Goal: Book appointment/travel/reservation: Book appointment/travel/reservation

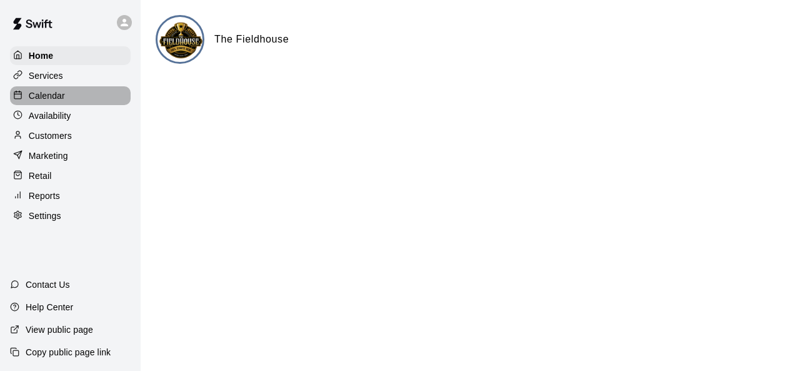
click at [49, 98] on p "Calendar" at bounding box center [47, 95] width 36 height 13
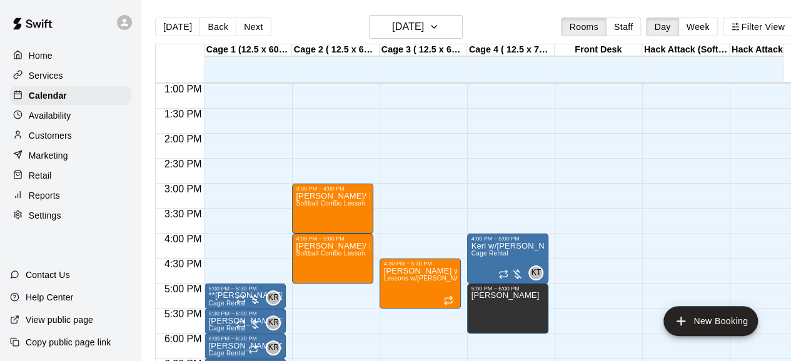
scroll to position [651, 0]
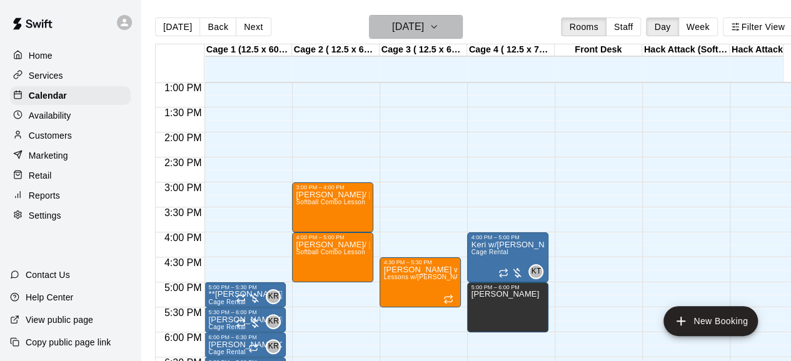
click at [424, 29] on h6 "[DATE]" at bounding box center [408, 27] width 32 height 18
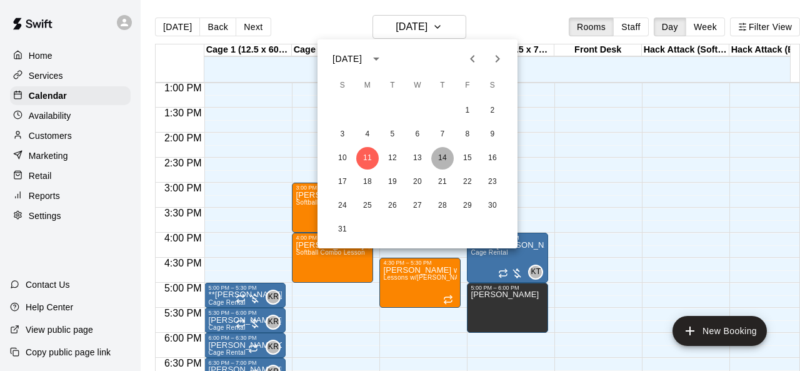
click at [441, 161] on button "14" at bounding box center [442, 158] width 23 height 23
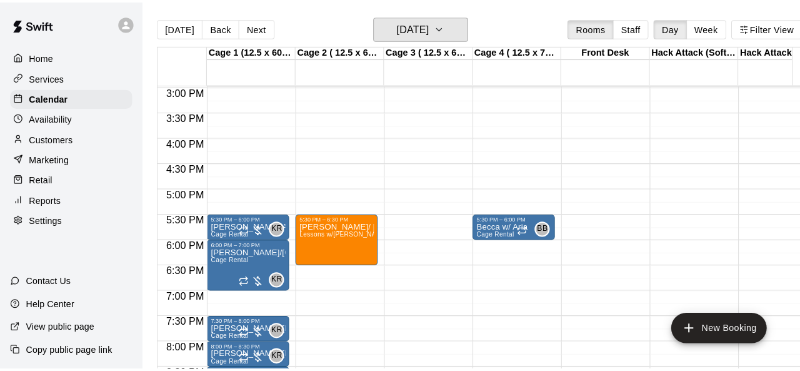
scroll to position [751, 0]
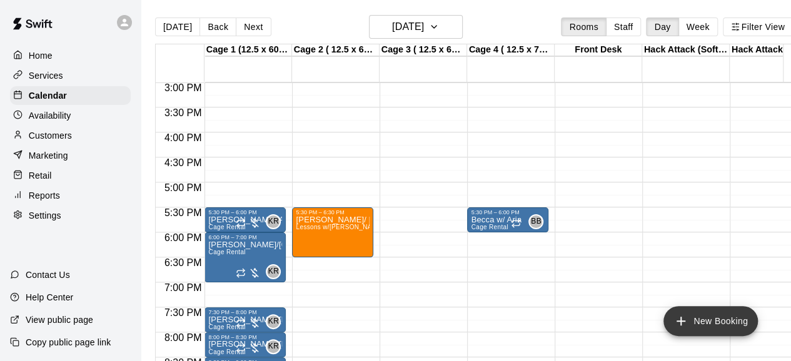
click at [715, 315] on button "New Booking" at bounding box center [710, 321] width 94 height 30
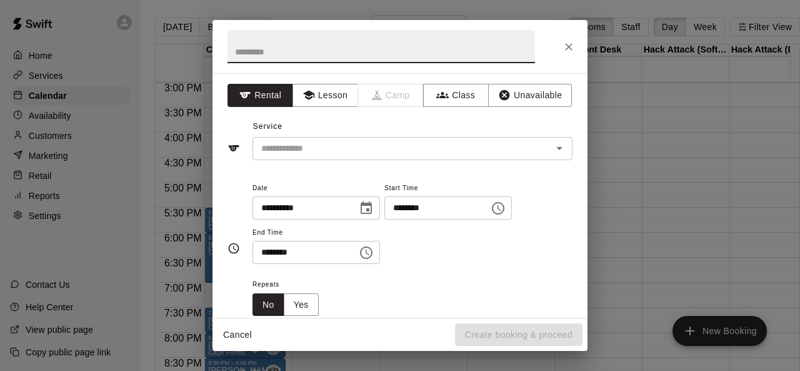
type input "*"
type input "**********"
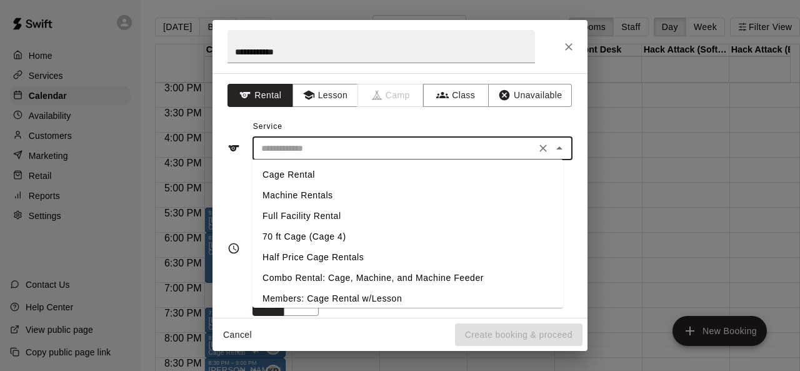
click at [335, 151] on input "text" at bounding box center [394, 149] width 276 height 16
click at [302, 169] on li "Cage Rental" at bounding box center [408, 174] width 311 height 21
type input "**********"
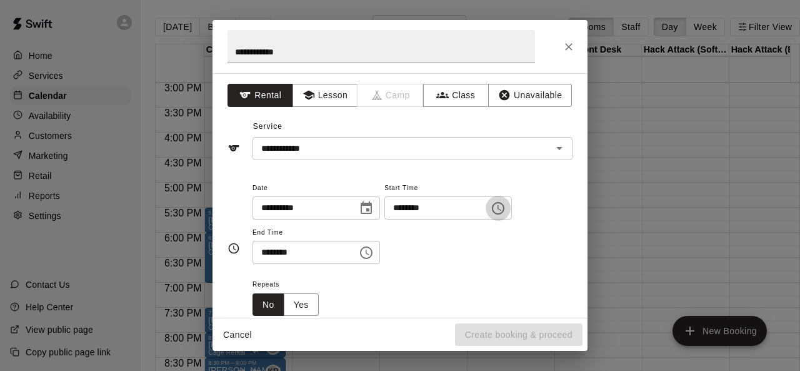
click at [505, 211] on icon "Choose time, selected time is 10:00 AM" at bounding box center [498, 208] width 13 height 13
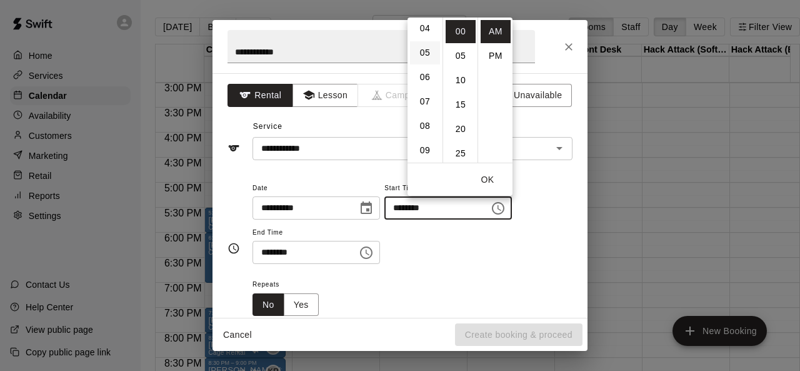
scroll to position [100, 0]
click at [426, 48] on li "05" at bounding box center [425, 53] width 30 height 23
click at [498, 56] on li "PM" at bounding box center [496, 55] width 30 height 23
type input "********"
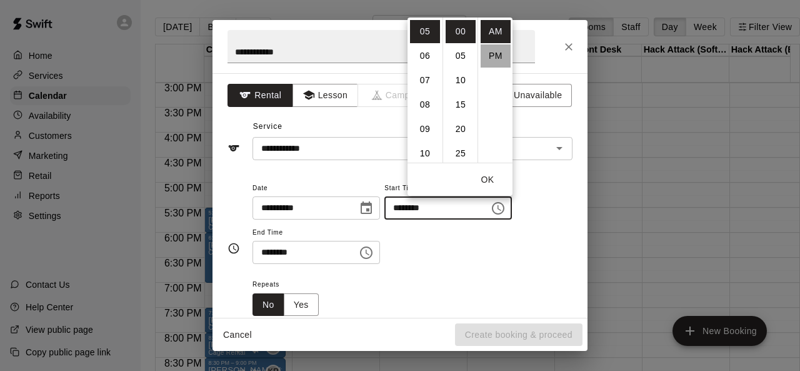
scroll to position [23, 0]
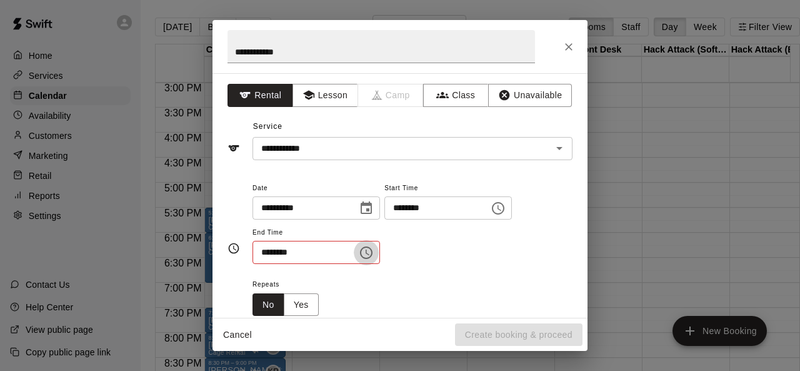
click at [373, 251] on icon "Choose time, selected time is 10:30 AM" at bounding box center [366, 252] width 13 height 13
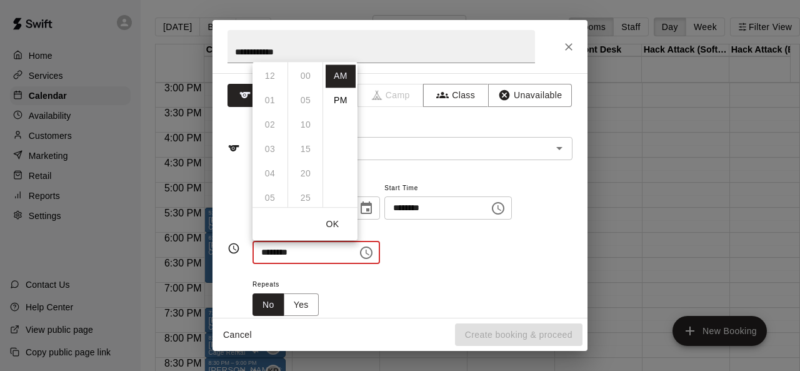
scroll to position [146, 0]
click at [346, 103] on li "PM" at bounding box center [341, 100] width 30 height 23
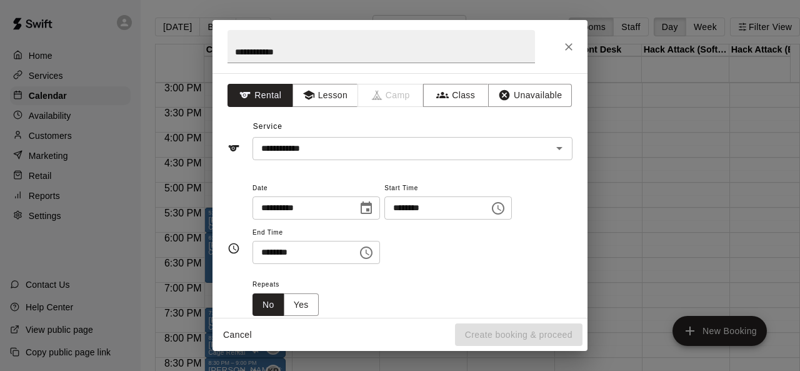
scroll to position [23, 0]
click at [374, 249] on icon "Choose time, selected time is 10:30 PM" at bounding box center [366, 252] width 15 height 15
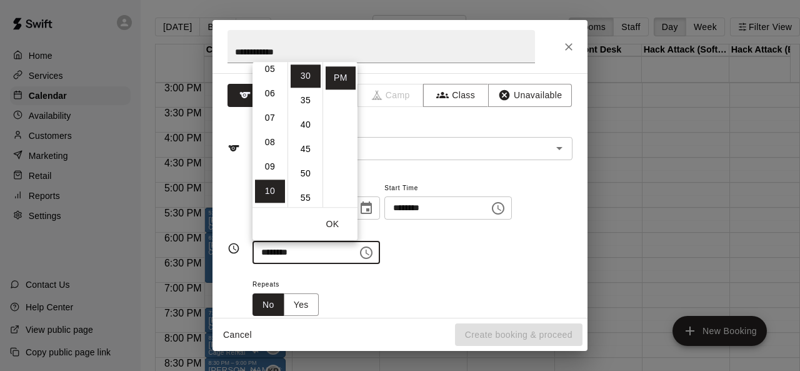
scroll to position [128, 0]
click at [275, 73] on li "05" at bounding box center [270, 69] width 30 height 23
type input "********"
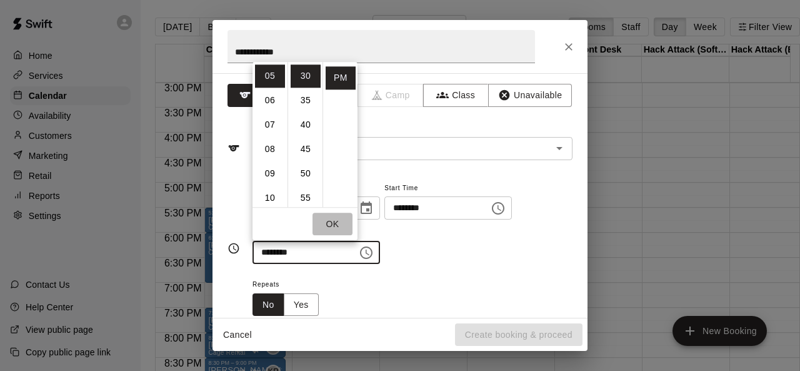
click at [331, 224] on button "OK" at bounding box center [333, 224] width 40 height 23
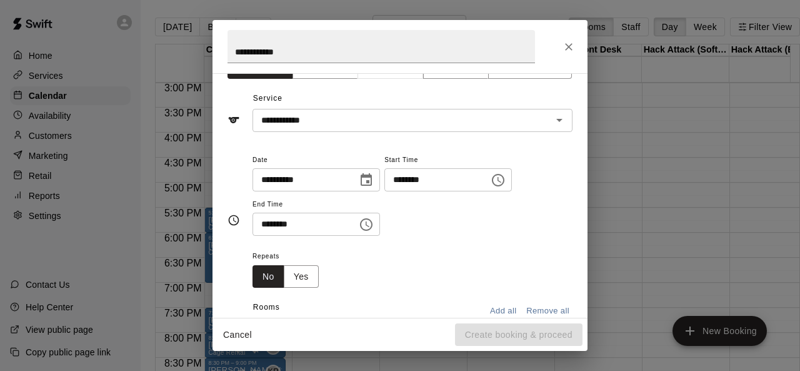
scroll to position [29, 0]
click at [306, 270] on button "Yes" at bounding box center [301, 276] width 35 height 23
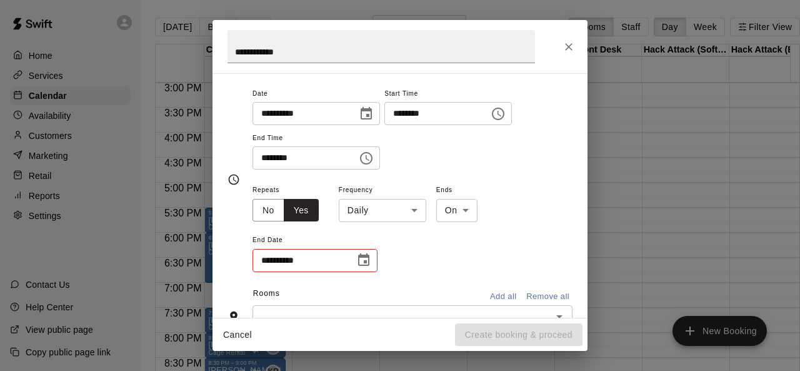
scroll to position [95, 0]
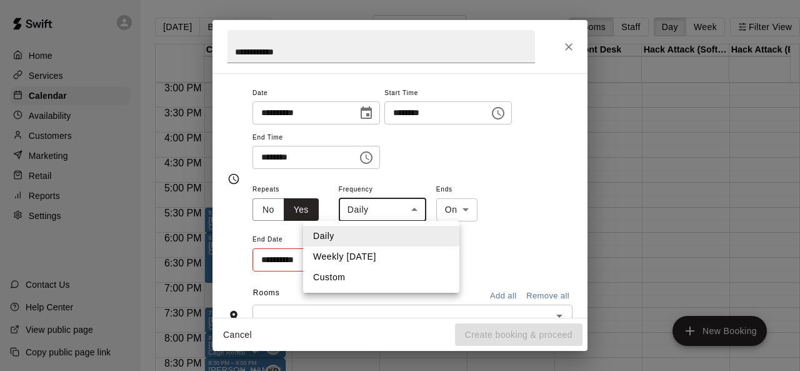
click at [393, 203] on body "Home Services Calendar Availability Customers Marketing Retail Reports Settings…" at bounding box center [400, 195] width 800 height 391
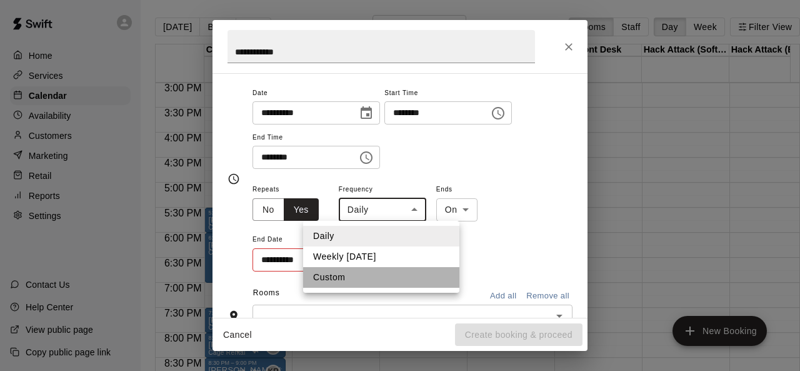
click at [343, 278] on li "Custom" at bounding box center [381, 277] width 156 height 21
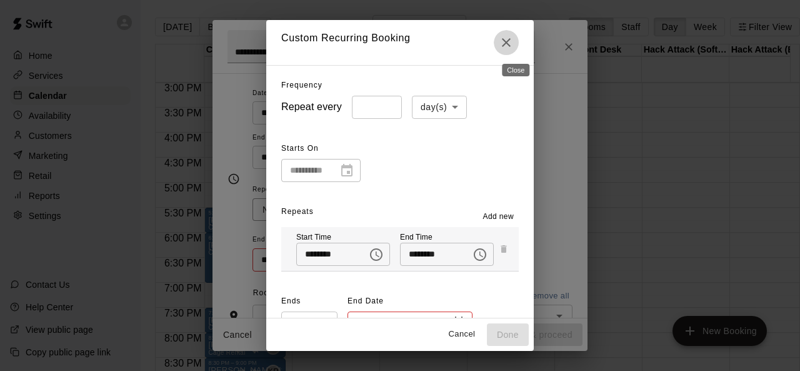
click at [511, 43] on icon "Close" at bounding box center [506, 42] width 9 height 9
type input "*****"
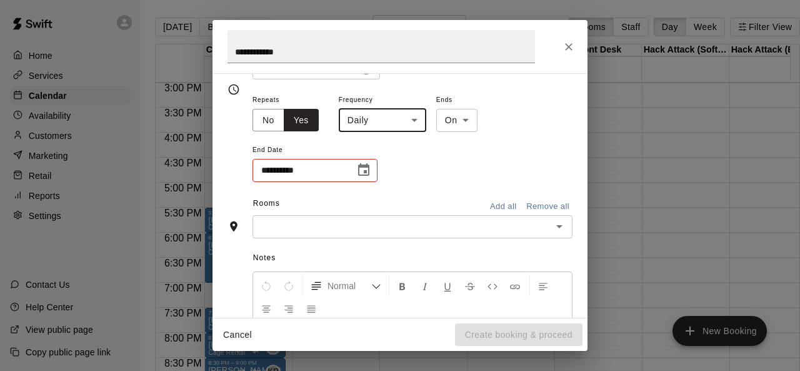
scroll to position [186, 0]
click at [356, 172] on icon "Choose date" at bounding box center [363, 168] width 15 height 15
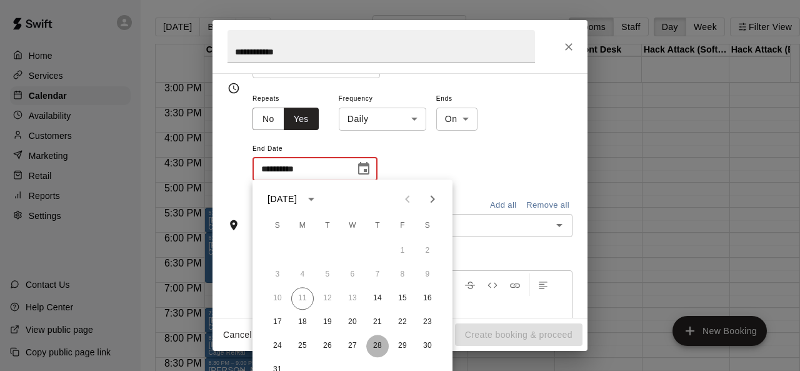
click at [376, 352] on button "28" at bounding box center [377, 346] width 23 height 23
type input "**********"
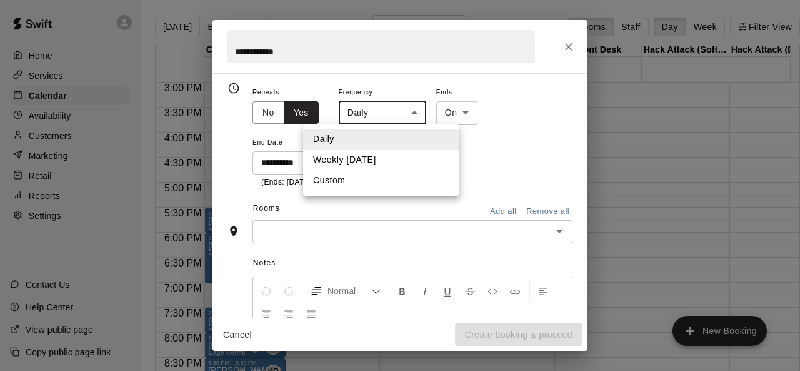
click at [410, 113] on body "Home Services Calendar Availability Customers Marketing Retail Reports Settings…" at bounding box center [400, 195] width 800 height 391
click at [353, 184] on li "Custom" at bounding box center [381, 180] width 156 height 21
type input "******"
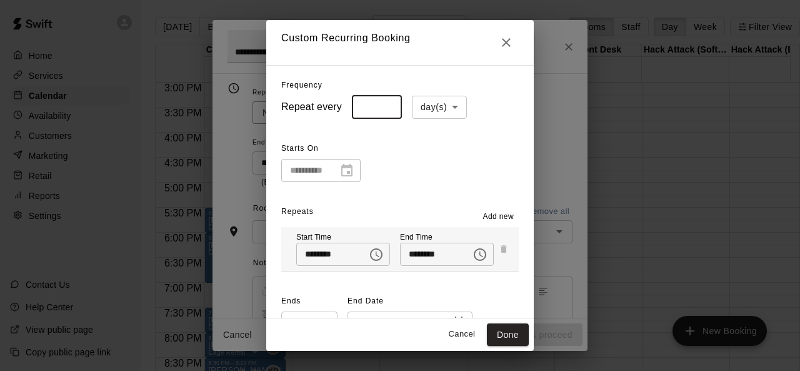
click at [356, 109] on input "*" at bounding box center [377, 107] width 50 height 23
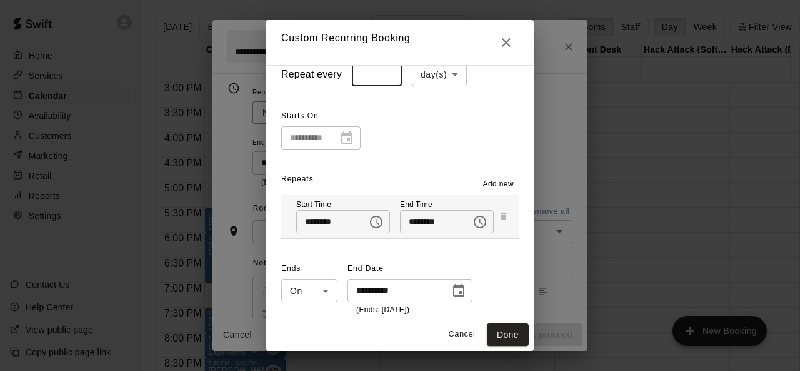
scroll to position [41, 0]
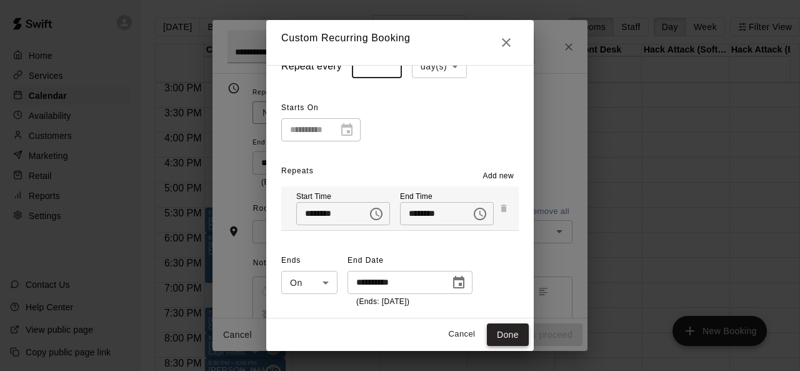
type input "**"
click at [506, 330] on button "Done" at bounding box center [508, 334] width 42 height 23
type input "**********"
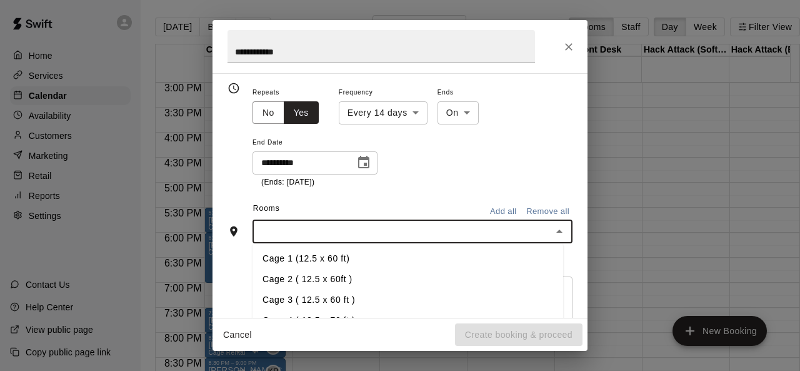
click at [330, 234] on input "text" at bounding box center [402, 232] width 292 height 16
click at [304, 256] on li "Cage 1 (12.5 x 60 ft)" at bounding box center [408, 258] width 311 height 21
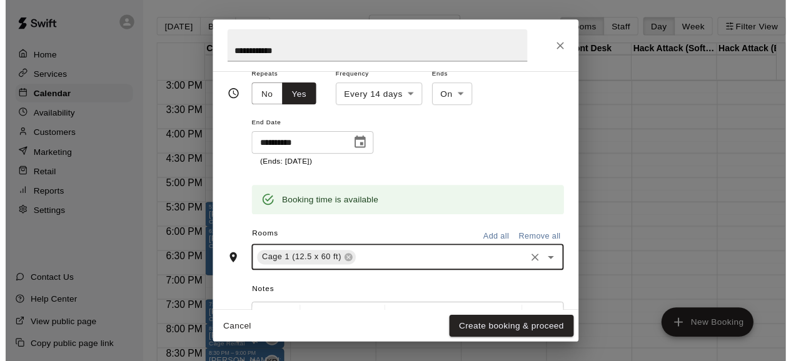
scroll to position [216, 0]
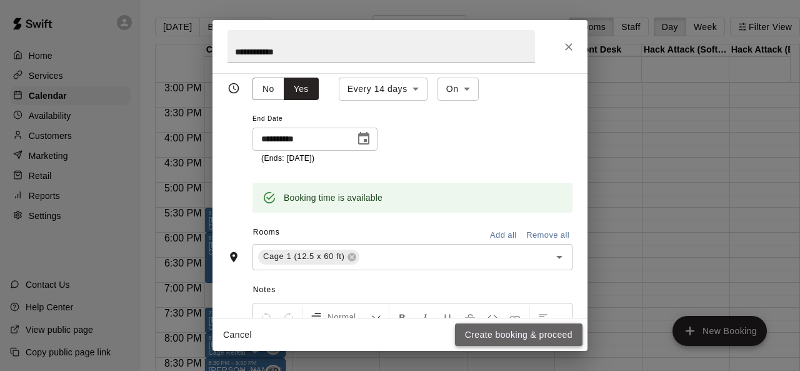
click at [510, 326] on button "Create booking & proceed" at bounding box center [519, 334] width 128 height 23
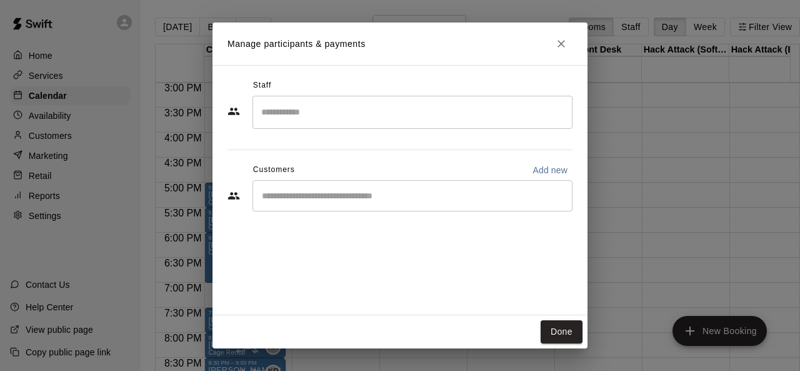
click at [323, 116] on input "Search staff" at bounding box center [412, 112] width 309 height 22
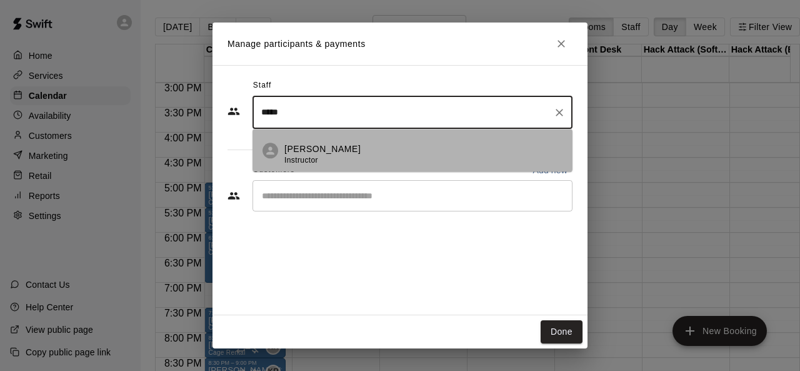
click at [336, 158] on div "[PERSON_NAME] Instructor" at bounding box center [323, 155] width 76 height 24
type input "*****"
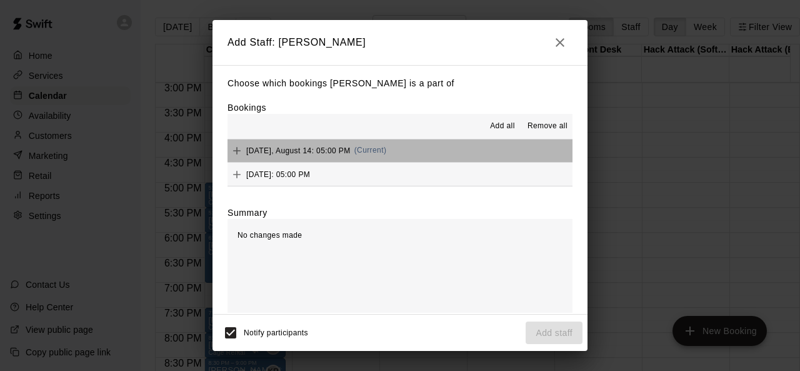
click at [461, 149] on button "[DATE], August 14: 05:00 PM (Current)" at bounding box center [400, 150] width 345 height 23
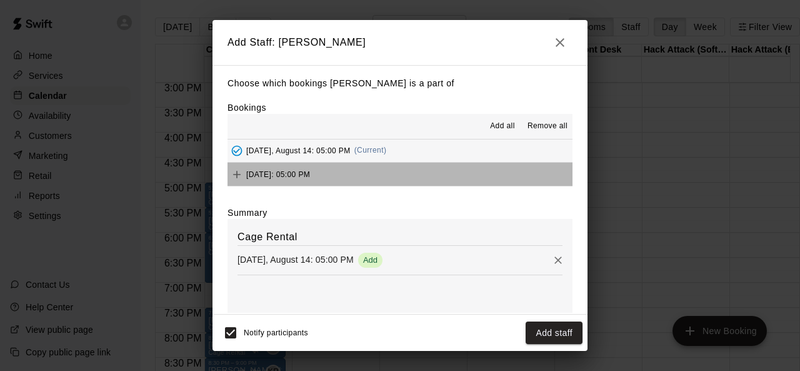
click at [451, 178] on button "[DATE]: 05:00 PM" at bounding box center [400, 174] width 345 height 23
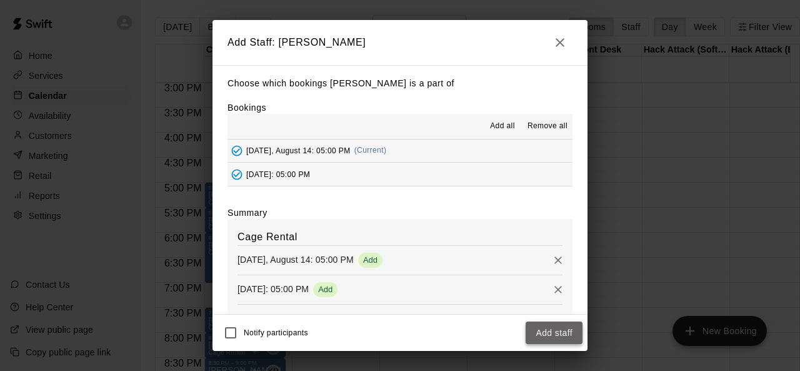
click at [554, 333] on button "Add staff" at bounding box center [554, 332] width 57 height 23
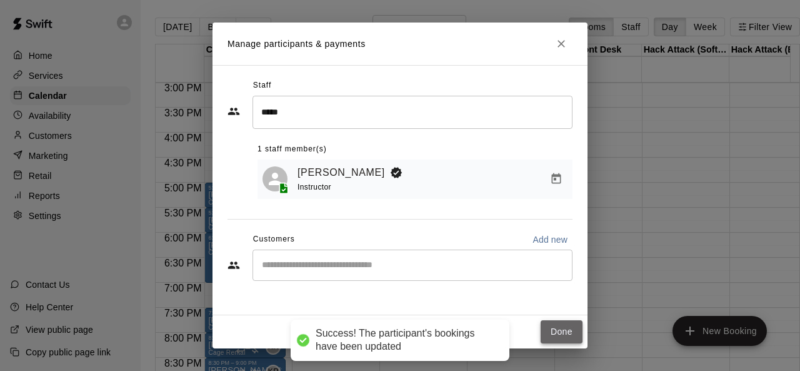
click at [565, 327] on button "Done" at bounding box center [562, 331] width 42 height 23
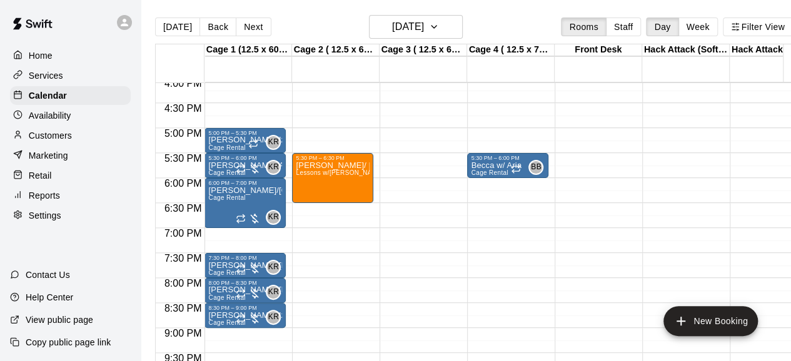
scroll to position [806, 0]
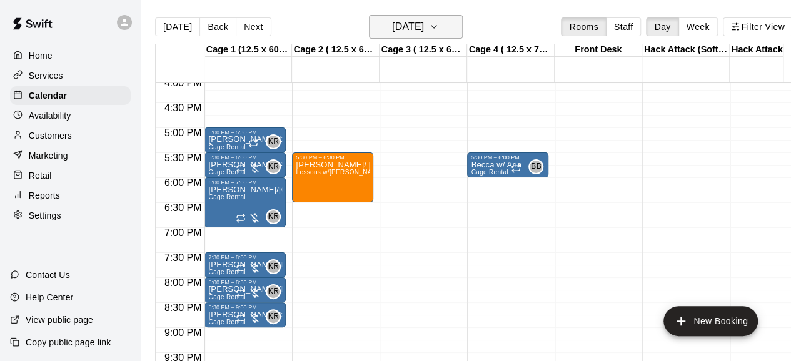
click at [392, 20] on h6 "[DATE]" at bounding box center [408, 27] width 32 height 18
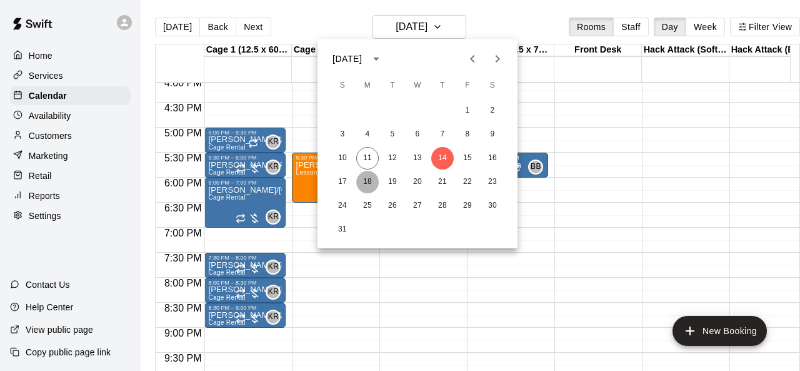
click at [370, 184] on button "18" at bounding box center [367, 182] width 23 height 23
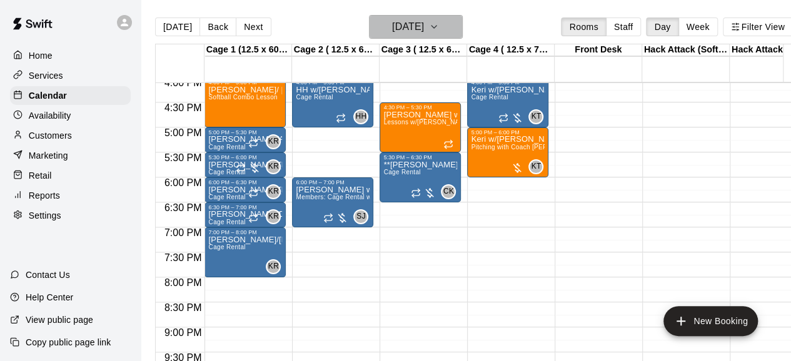
click at [424, 18] on h6 "[DATE]" at bounding box center [408, 27] width 32 height 18
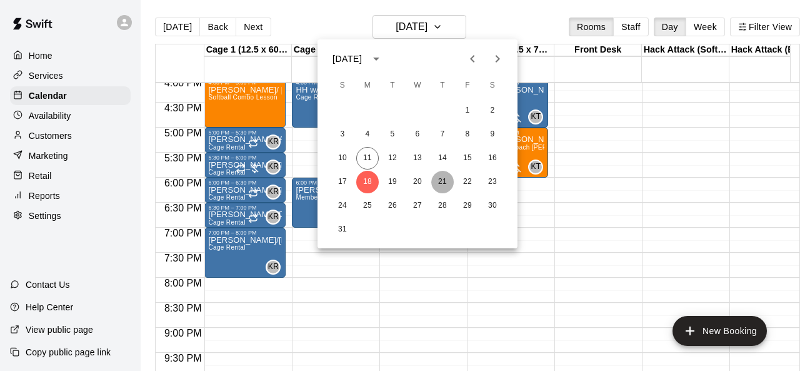
click at [443, 184] on button "21" at bounding box center [442, 182] width 23 height 23
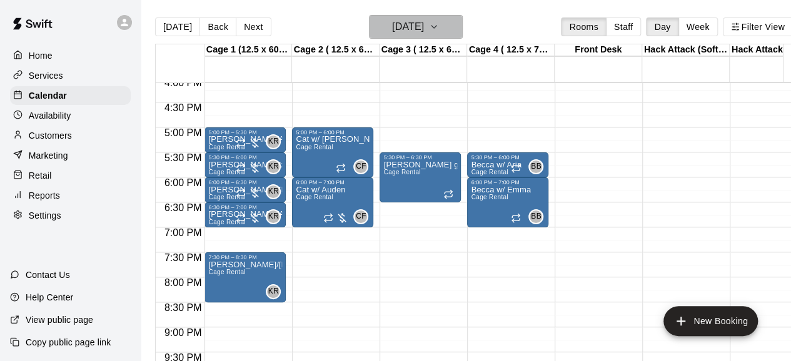
click at [409, 29] on h6 "[DATE]" at bounding box center [408, 27] width 32 height 18
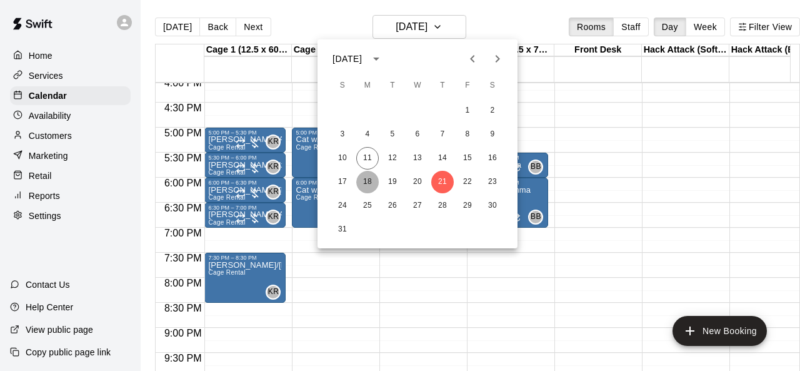
click at [365, 181] on button "18" at bounding box center [367, 182] width 23 height 23
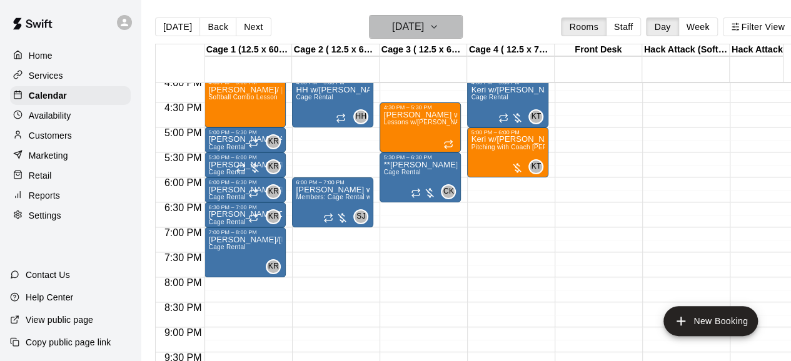
click at [424, 34] on h6 "[DATE]" at bounding box center [408, 27] width 32 height 18
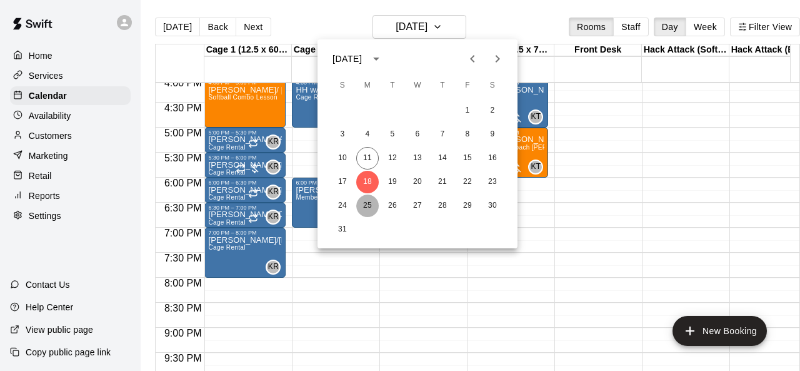
click at [373, 211] on button "25" at bounding box center [367, 205] width 23 height 23
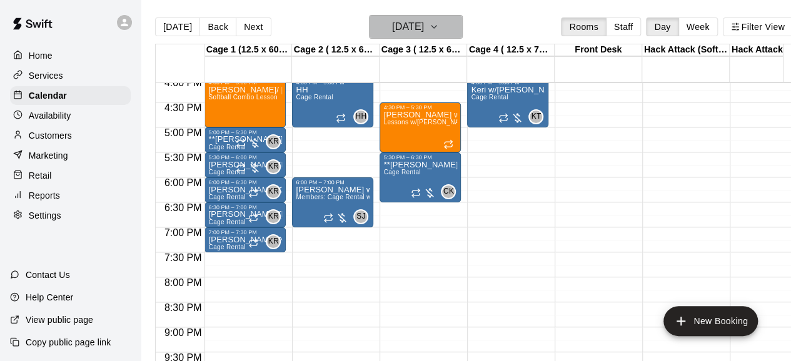
click at [421, 34] on h6 "[DATE]" at bounding box center [408, 27] width 32 height 18
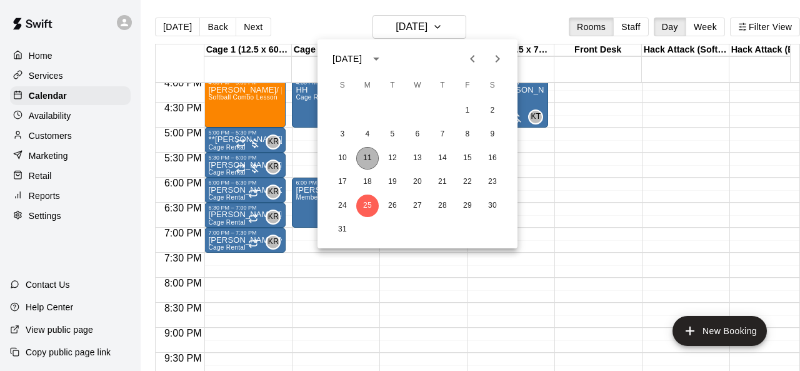
click at [369, 159] on button "11" at bounding box center [367, 158] width 23 height 23
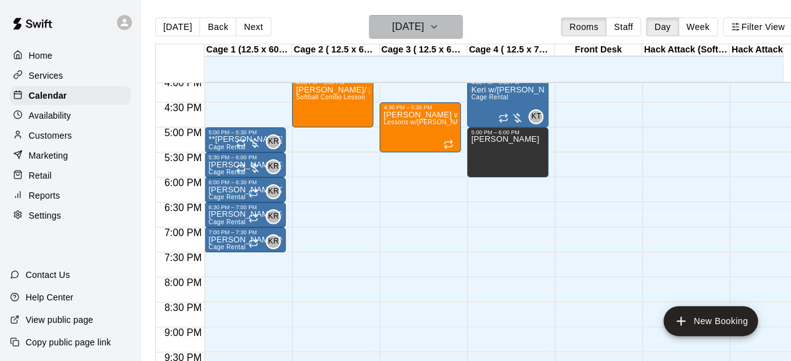
click at [424, 35] on h6 "[DATE]" at bounding box center [408, 27] width 32 height 18
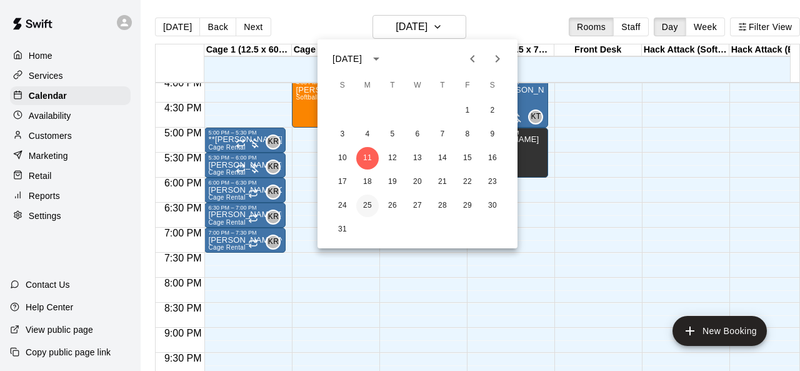
click at [369, 205] on button "25" at bounding box center [367, 205] width 23 height 23
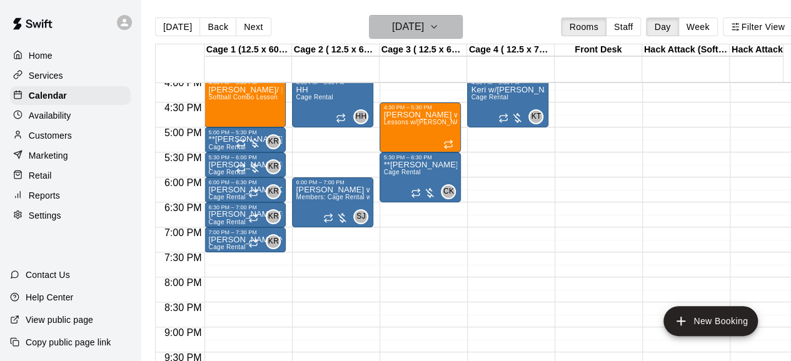
click at [413, 24] on h6 "[DATE]" at bounding box center [408, 27] width 32 height 18
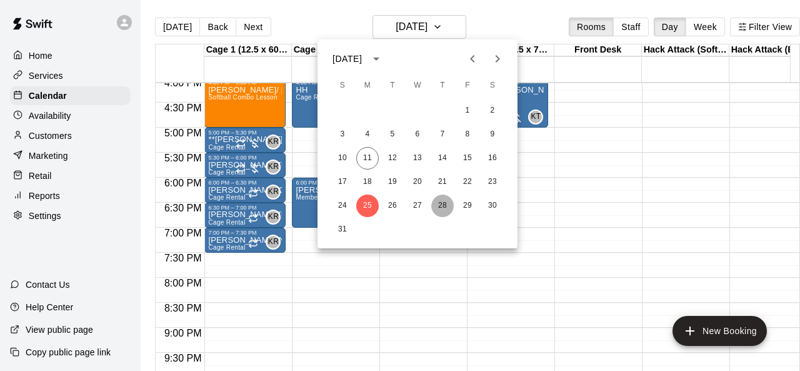
click at [444, 208] on button "28" at bounding box center [442, 205] width 23 height 23
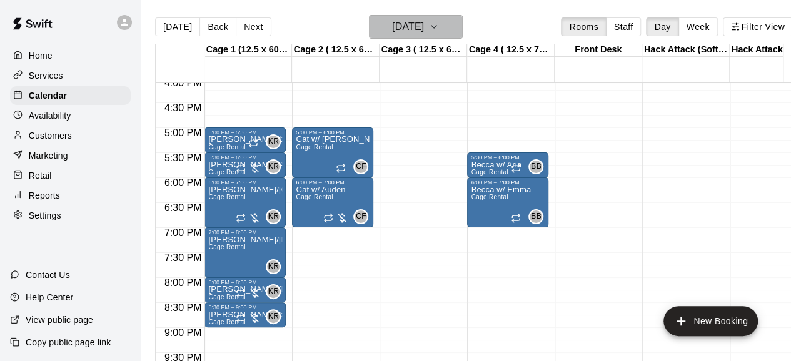
click at [420, 31] on h6 "[DATE]" at bounding box center [408, 27] width 32 height 18
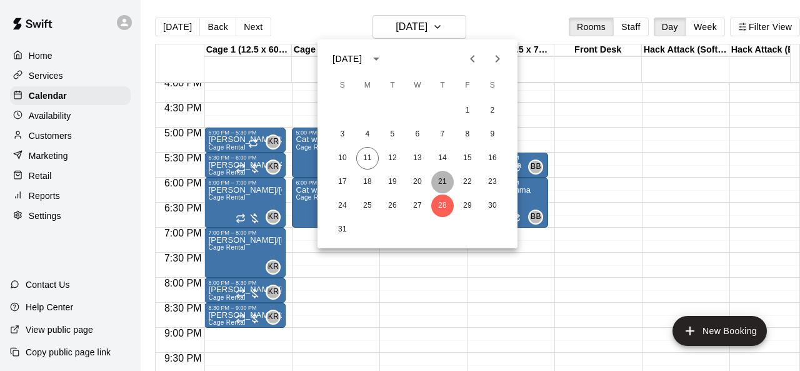
click at [443, 186] on button "21" at bounding box center [442, 182] width 23 height 23
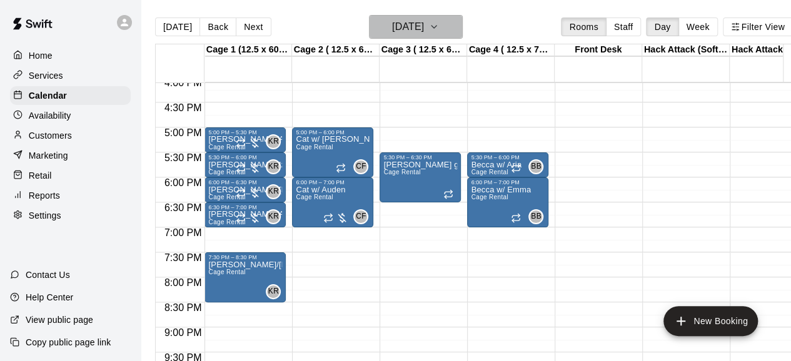
click at [440, 38] on button "[DATE]" at bounding box center [416, 27] width 94 height 24
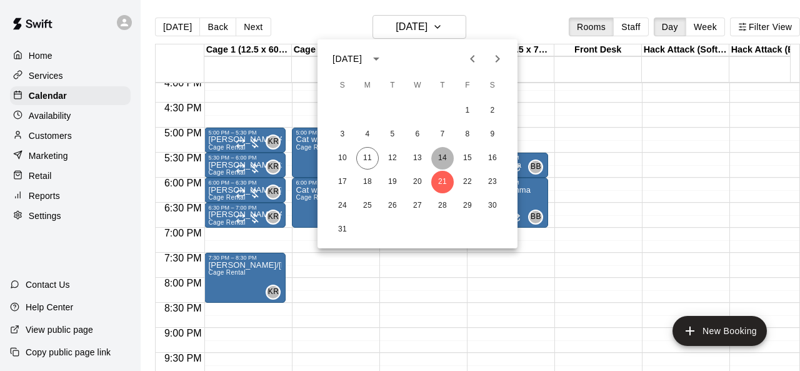
click at [445, 158] on button "14" at bounding box center [442, 158] width 23 height 23
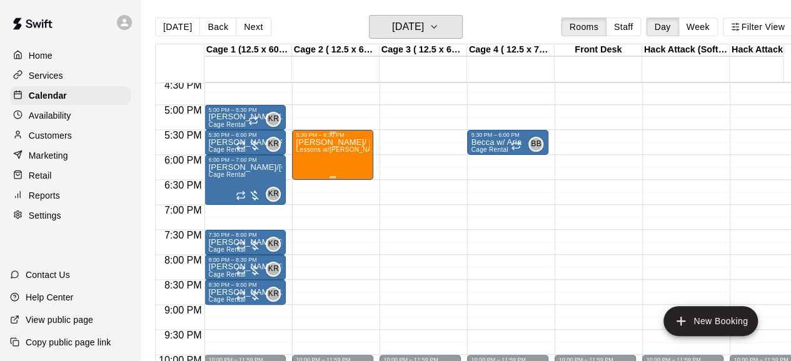
scroll to position [827, 0]
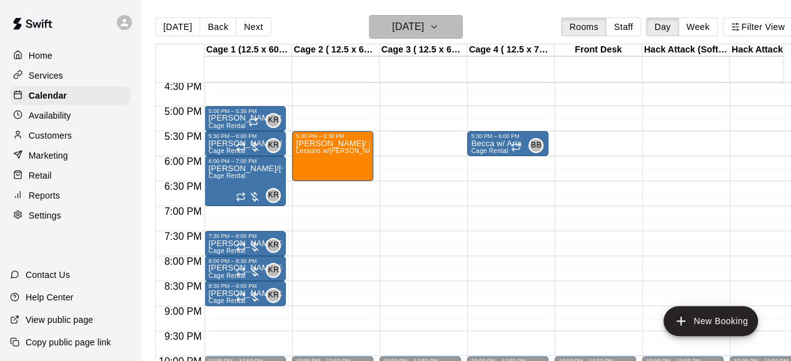
click at [392, 26] on h6 "[DATE]" at bounding box center [408, 27] width 32 height 18
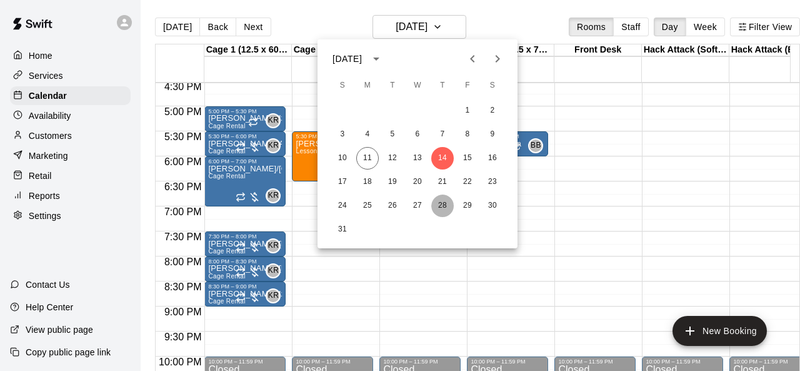
click at [437, 202] on button "28" at bounding box center [442, 205] width 23 height 23
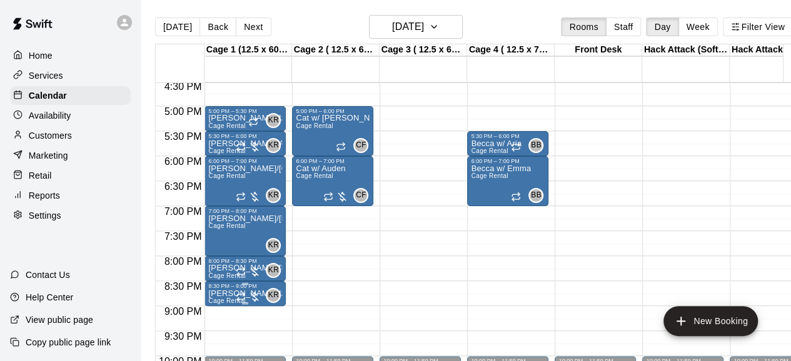
click at [265, 288] on div "8:30 PM – 9:00 PM" at bounding box center [245, 286] width 74 height 6
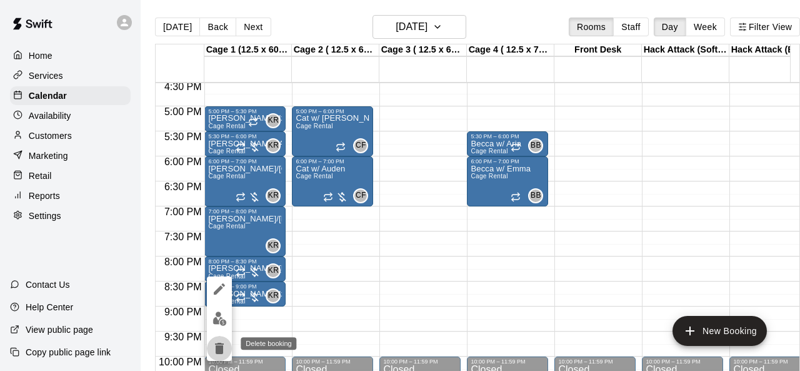
click at [224, 348] on icon "delete" at bounding box center [219, 348] width 15 height 15
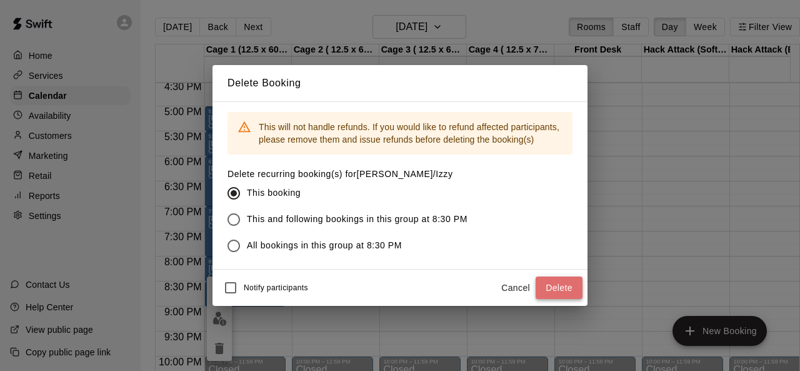
click at [575, 293] on button "Delete" at bounding box center [559, 287] width 47 height 23
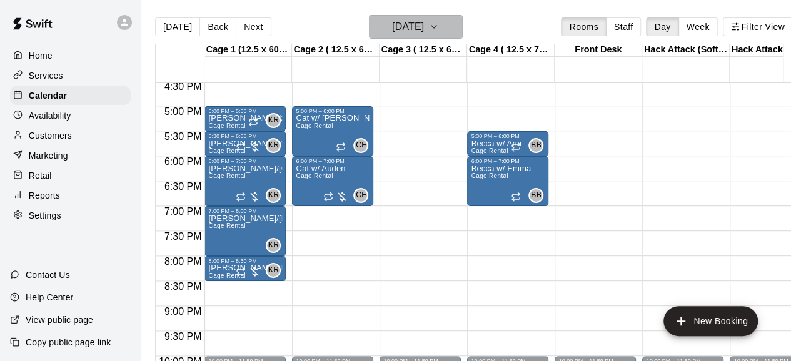
click at [424, 32] on h6 "[DATE]" at bounding box center [408, 27] width 32 height 18
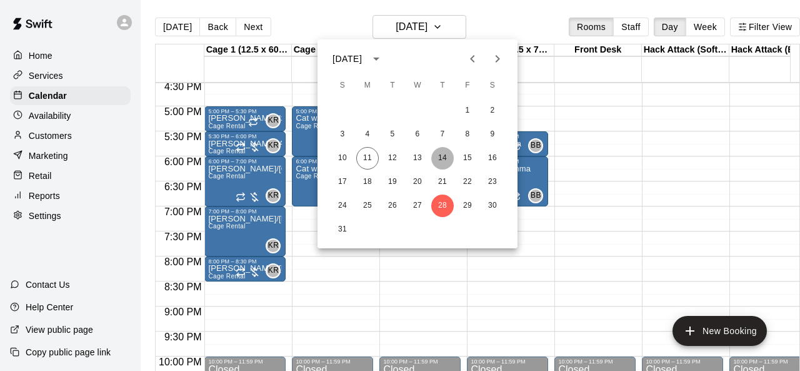
click at [446, 156] on button "14" at bounding box center [442, 158] width 23 height 23
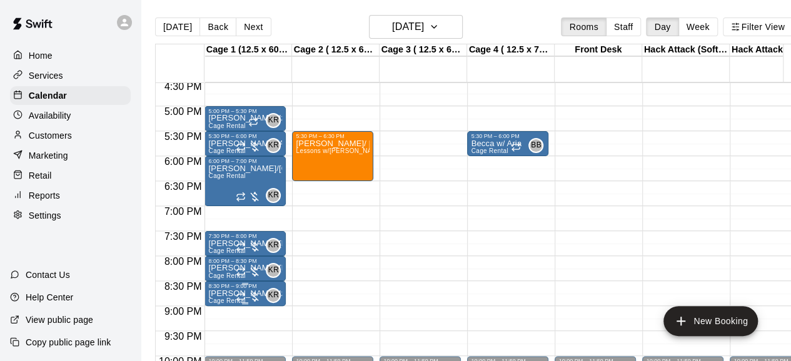
click at [266, 288] on div "KR 0" at bounding box center [258, 295] width 45 height 15
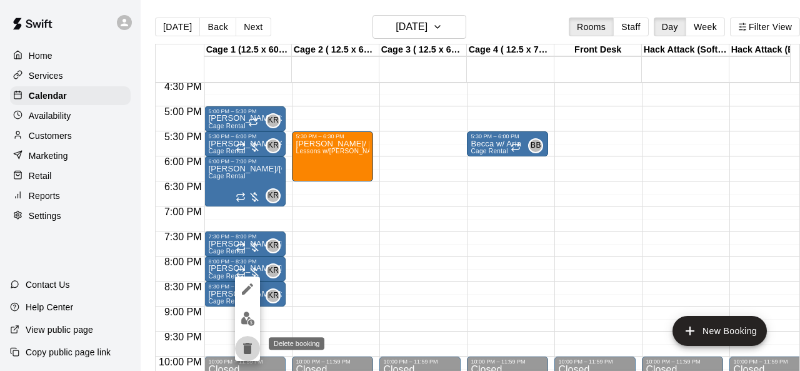
click at [251, 351] on icon "delete" at bounding box center [247, 348] width 9 height 11
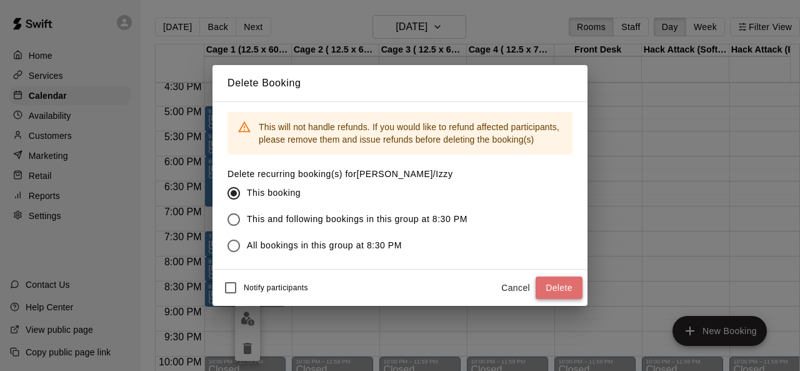
click at [558, 283] on button "Delete" at bounding box center [559, 287] width 47 height 23
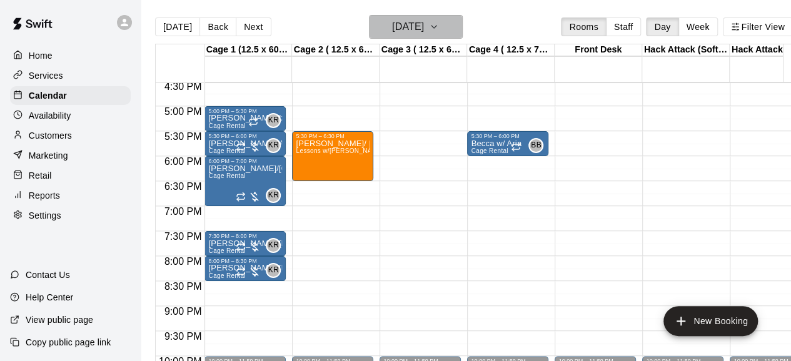
click at [424, 28] on h6 "[DATE]" at bounding box center [408, 27] width 32 height 18
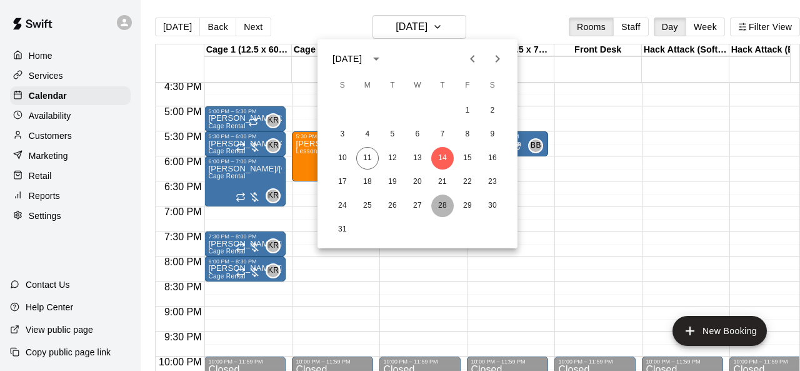
click at [441, 211] on button "28" at bounding box center [442, 205] width 23 height 23
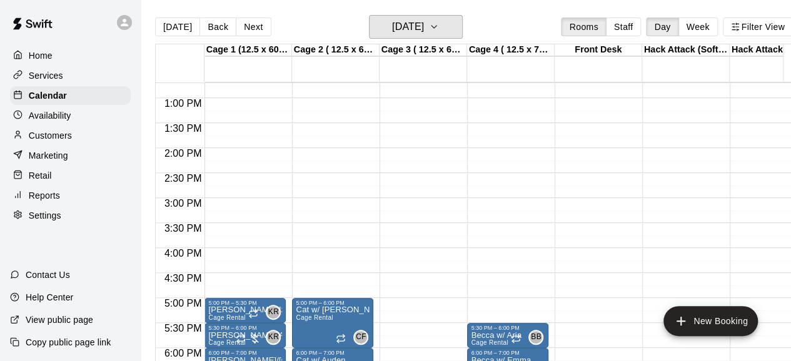
scroll to position [667, 0]
